Goal: Find contact information: Find contact information

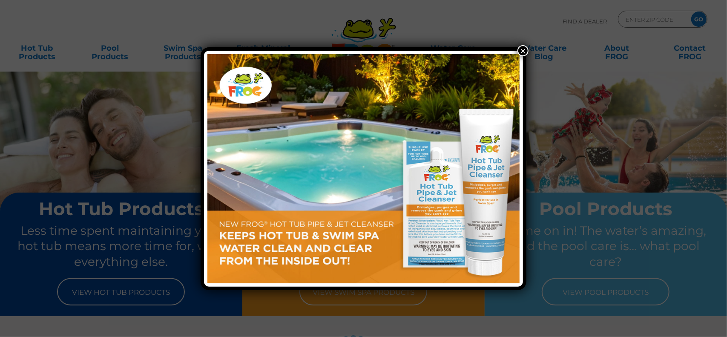
click at [522, 49] on button "×" at bounding box center [523, 50] width 11 height 11
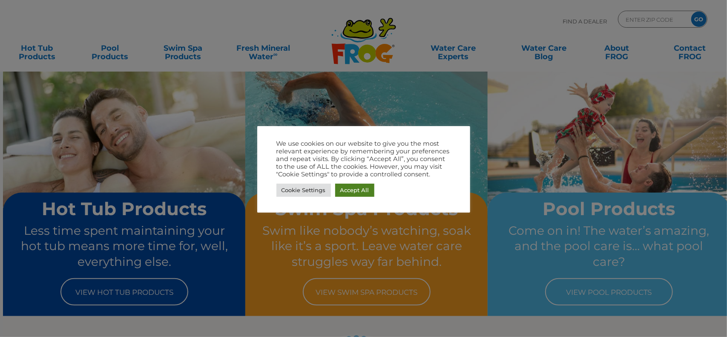
click at [353, 190] on link "Accept All" at bounding box center [354, 190] width 39 height 13
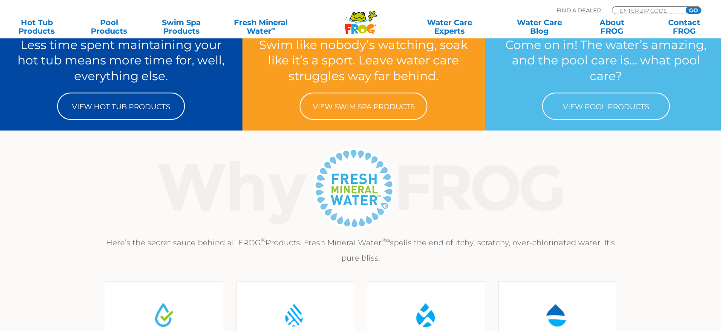
scroll to position [128, 0]
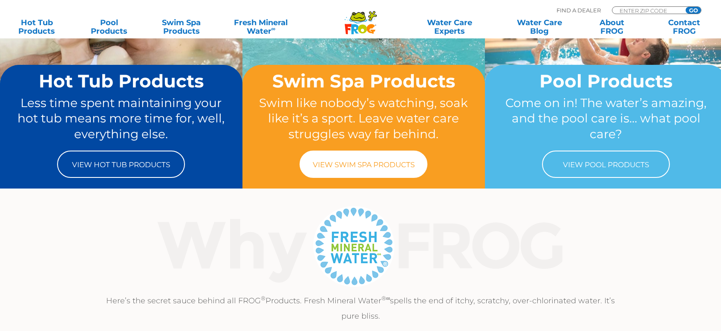
click at [367, 168] on link "View Swim Spa Products" at bounding box center [364, 163] width 128 height 27
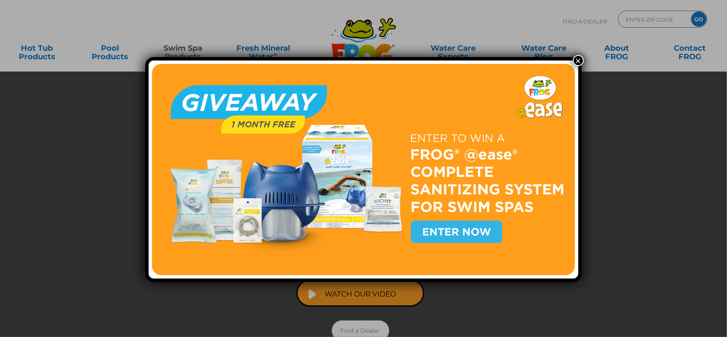
click at [576, 60] on button "×" at bounding box center [578, 60] width 11 height 11
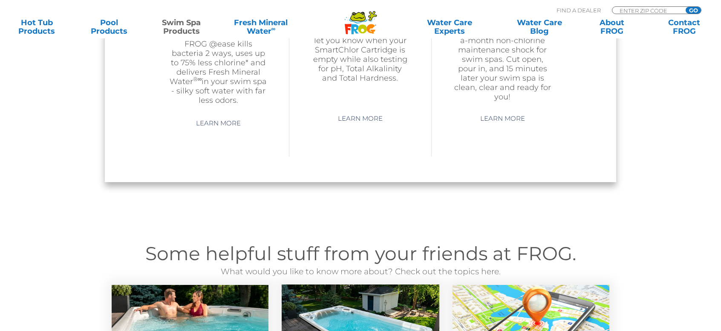
scroll to position [852, 0]
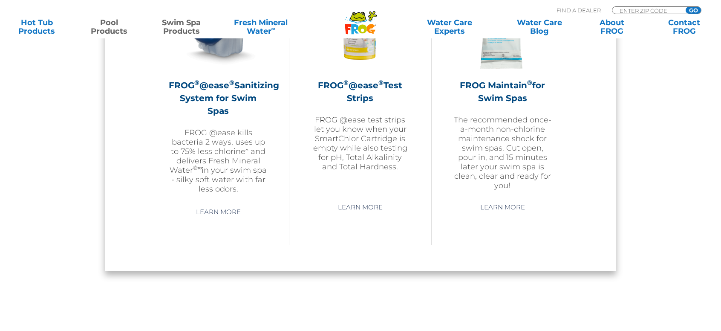
click at [106, 24] on link "Pool Products" at bounding box center [109, 26] width 56 height 17
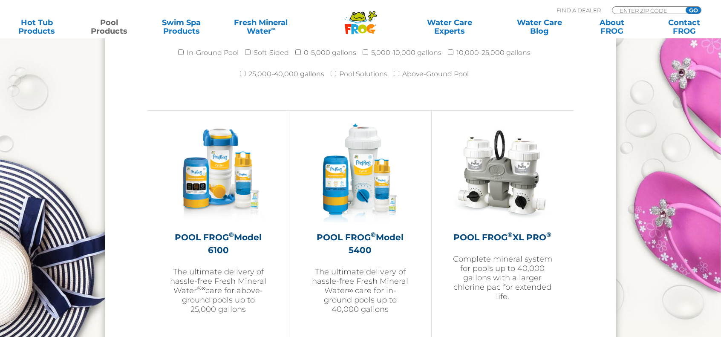
scroll to position [1150, 0]
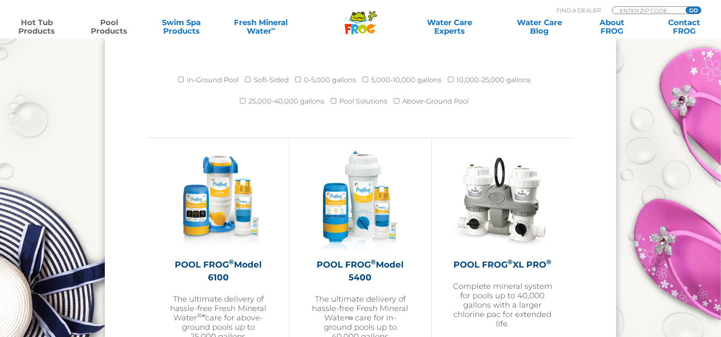
click at [48, 30] on link "Hot Tub Products" at bounding box center [37, 26] width 56 height 17
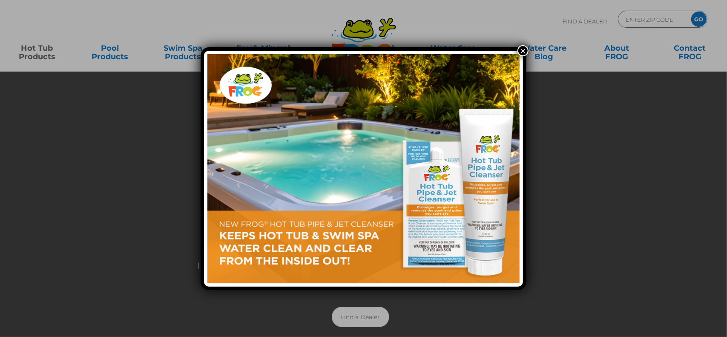
click at [524, 52] on button "×" at bounding box center [523, 50] width 11 height 11
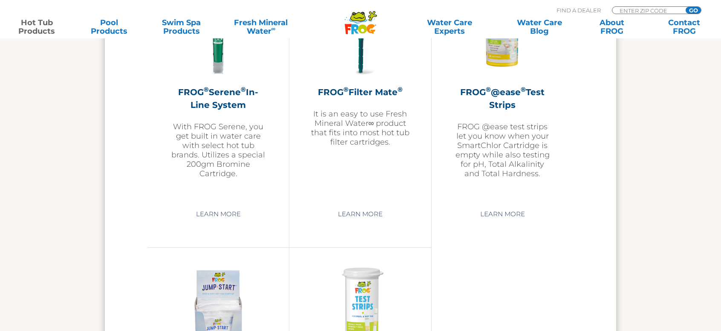
scroll to position [1875, 0]
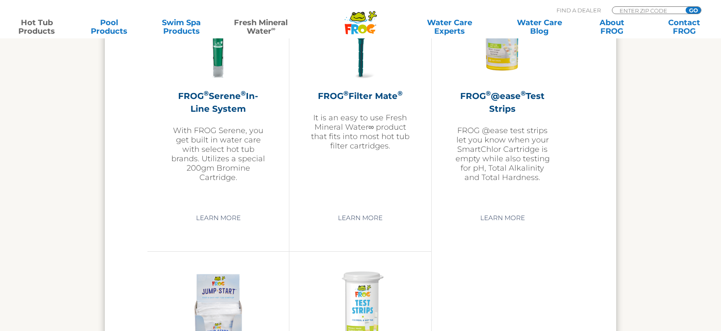
click at [264, 31] on link "Fresh Mineral Water ∞" at bounding box center [261, 26] width 70 height 17
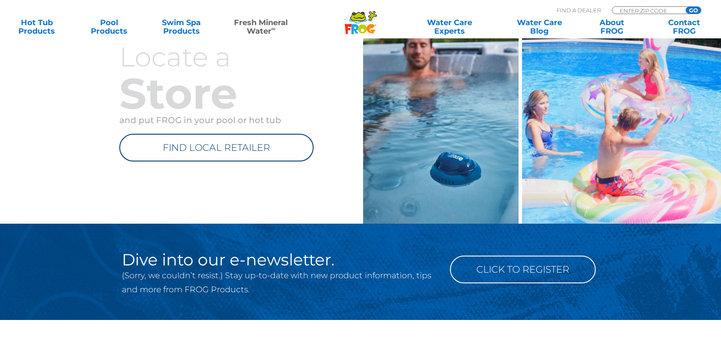
scroll to position [1023, 0]
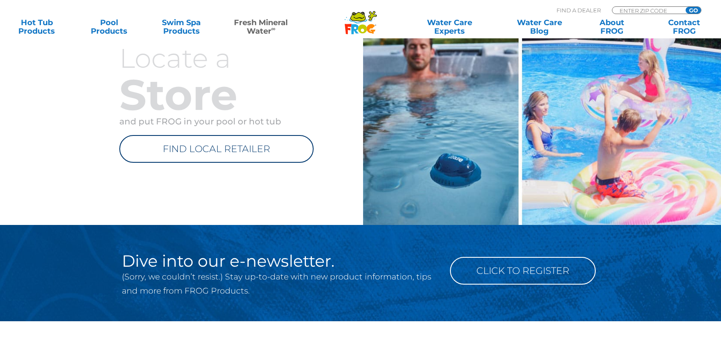
click at [232, 147] on link "FIND LOCAL RETAILER" at bounding box center [216, 149] width 194 height 28
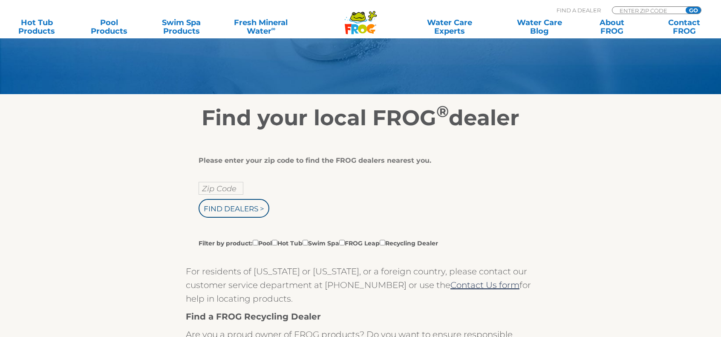
scroll to position [128, 0]
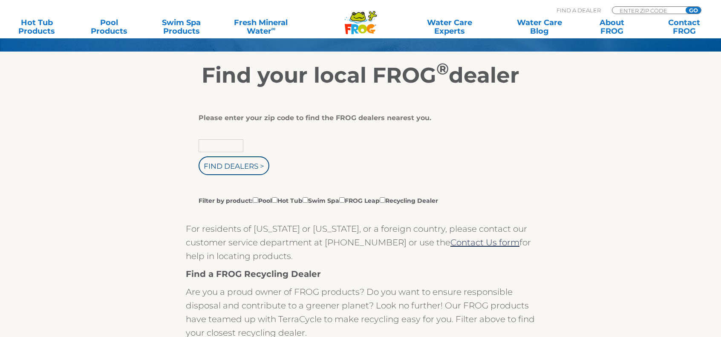
click at [231, 147] on input "text" at bounding box center [221, 145] width 45 height 13
type input "55446"
click at [199, 156] on input "Find Dealers >" at bounding box center [234, 165] width 71 height 19
click at [252, 168] on input "Find Dealers >" at bounding box center [234, 165] width 71 height 19
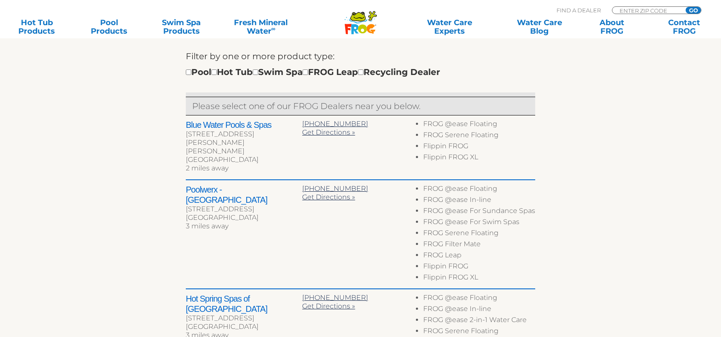
scroll to position [298, 0]
drag, startPoint x: 262, startPoint y: 197, endPoint x: 176, endPoint y: 185, distance: 86.1
click at [176, 185] on div "← Move left → Move right ↑ Move up ↓ Move down + Zoom in - Zoom out Home Jump l…" at bounding box center [360, 230] width 524 height 624
copy div "[STREET_ADDRESS]"
